Goal: Task Accomplishment & Management: Manage account settings

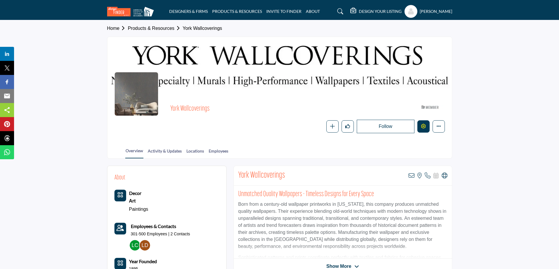
click at [426, 125] on button "Edit company" at bounding box center [424, 126] width 12 height 12
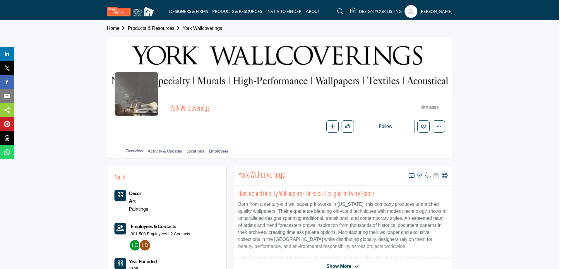
click at [105, 92] on div at bounding box center [281, 134] width 562 height 269
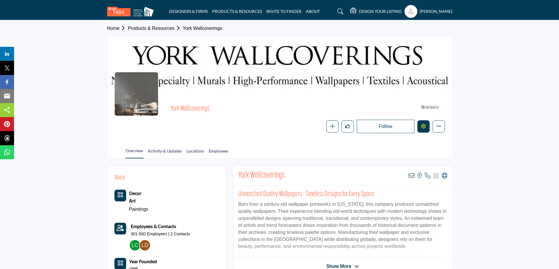
click at [428, 126] on button "Edit company" at bounding box center [424, 126] width 12 height 12
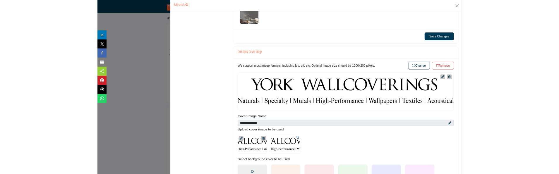
scroll to position [234, 0]
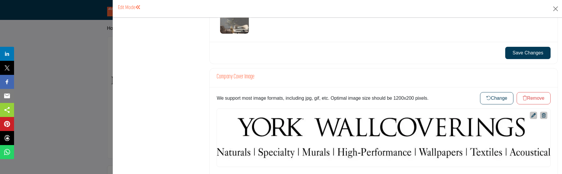
click at [87, 55] on div at bounding box center [281, 87] width 562 height 174
